Goal: Task Accomplishment & Management: Use online tool/utility

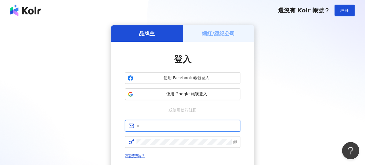
click at [165, 126] on input "text" at bounding box center [186, 126] width 100 height 6
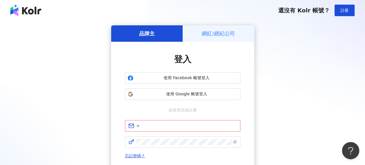
click at [202, 41] on div "網紅/經紀公司" at bounding box center [217, 33] width 71 height 16
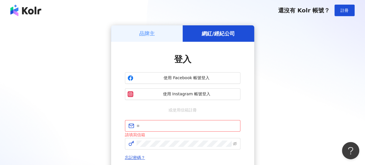
click at [205, 38] on div "網紅/經紀公司" at bounding box center [217, 33] width 71 height 16
click at [161, 126] on input "text" at bounding box center [186, 126] width 100 height 6
type input "**********"
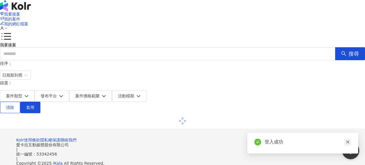
click at [345, 140] on icon "close" at bounding box center [347, 142] width 4 height 4
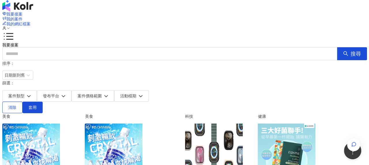
scroll to position [58, 0]
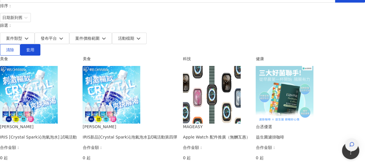
click at [352, 142] on icon "button" at bounding box center [351, 144] width 5 height 5
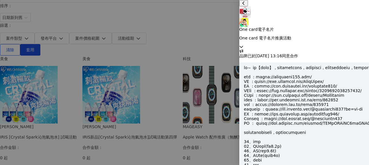
scroll to position [608, 0]
click at [243, 46] on icon at bounding box center [241, 47] width 3 height 2
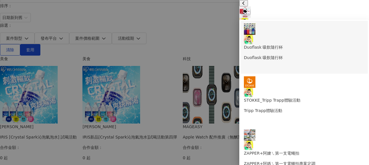
click at [299, 54] on p "Duoflask 吸飲隨行杯" at bounding box center [304, 57] width 120 height 6
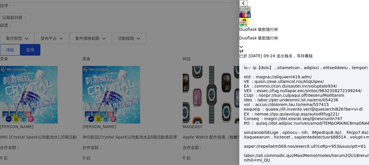
scroll to position [323, 0]
